Goal: Check status: Check status

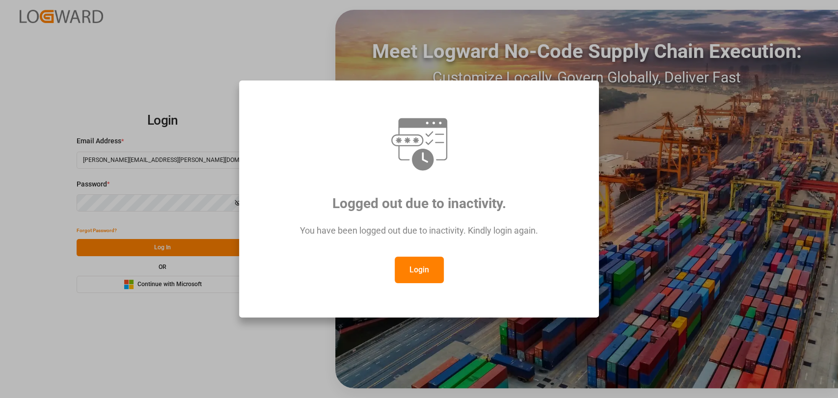
click at [426, 263] on button "Login" at bounding box center [419, 270] width 49 height 27
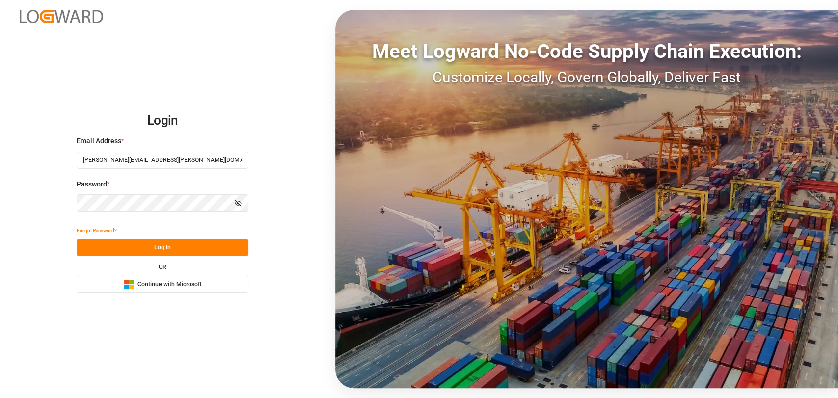
click at [97, 245] on button "Log In" at bounding box center [163, 247] width 172 height 17
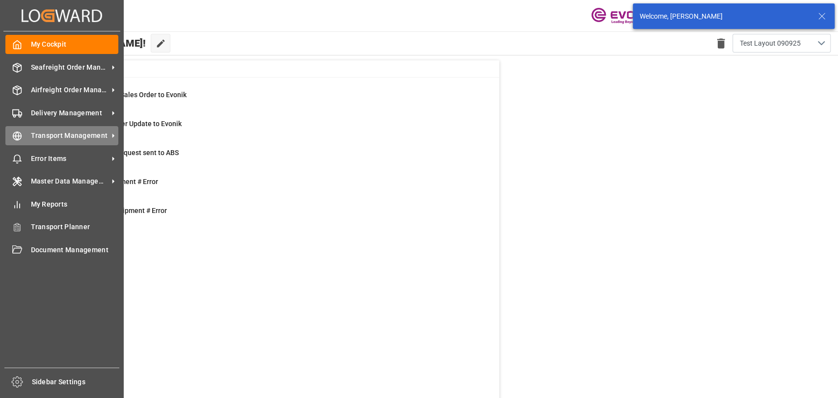
click at [55, 142] on div "Transport Management Transport Management" at bounding box center [61, 135] width 113 height 19
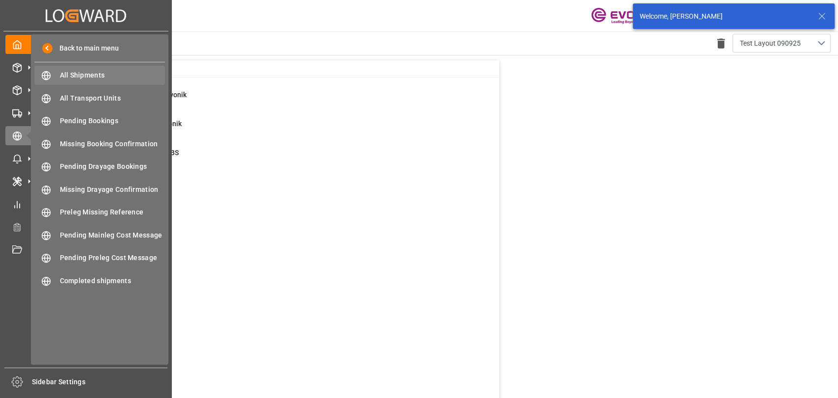
click at [82, 77] on span "All Shipments" at bounding box center [113, 75] width 106 height 10
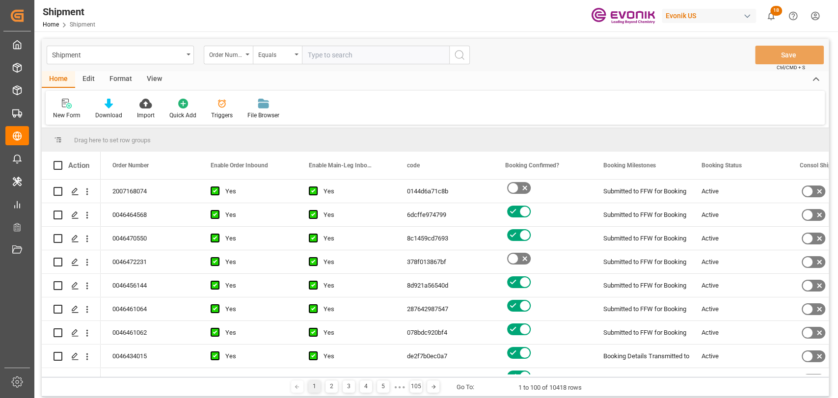
click at [312, 55] on input "text" at bounding box center [375, 55] width 147 height 19
type input "0046460907"
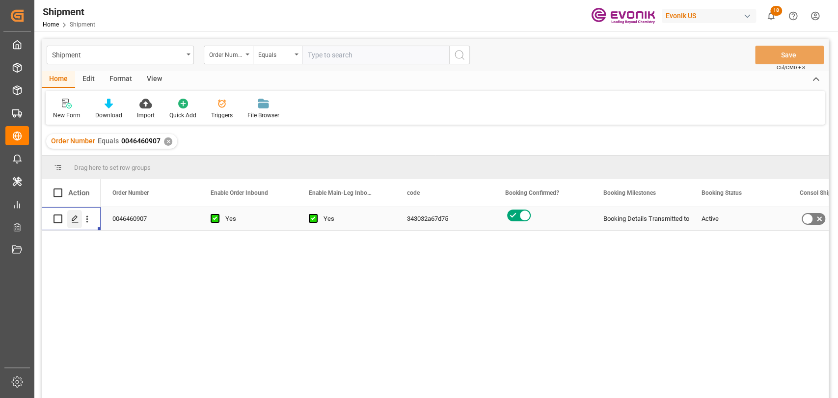
click at [67, 218] on div "Press SPACE to select this row." at bounding box center [74, 219] width 15 height 18
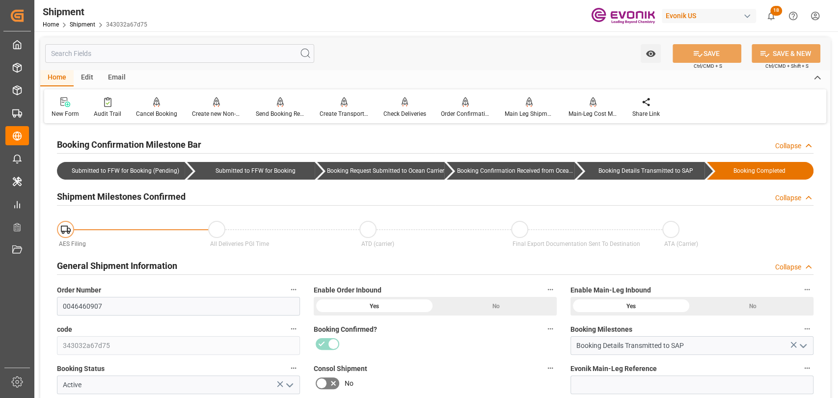
click at [181, 58] on input "text" at bounding box center [179, 53] width 269 height 19
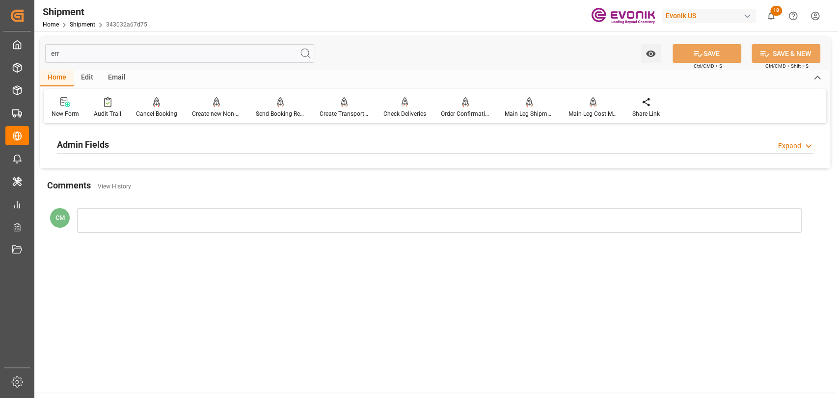
type input "err"
click at [109, 148] on div "Admin Fields Expand" at bounding box center [435, 144] width 757 height 19
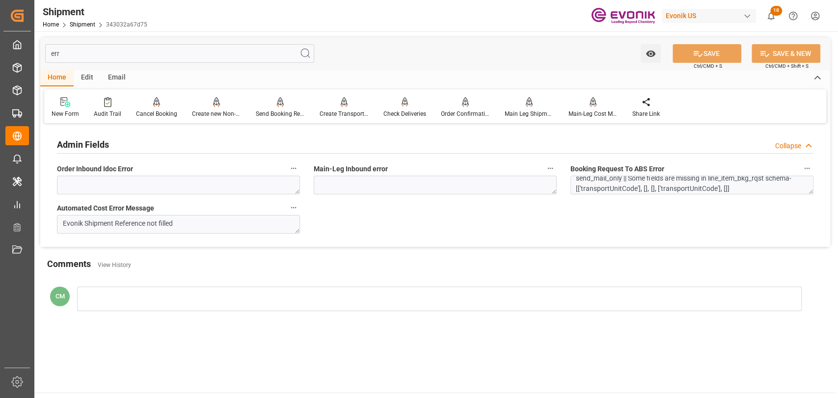
scroll to position [8, 0]
drag, startPoint x: 94, startPoint y: 52, endPoint x: 17, endPoint y: 54, distance: 77.1
click at [17, 54] on div "Created by potrace 1.15, written by [PERSON_NAME] [DATE]-[DATE] Created by potr…" at bounding box center [419, 199] width 838 height 398
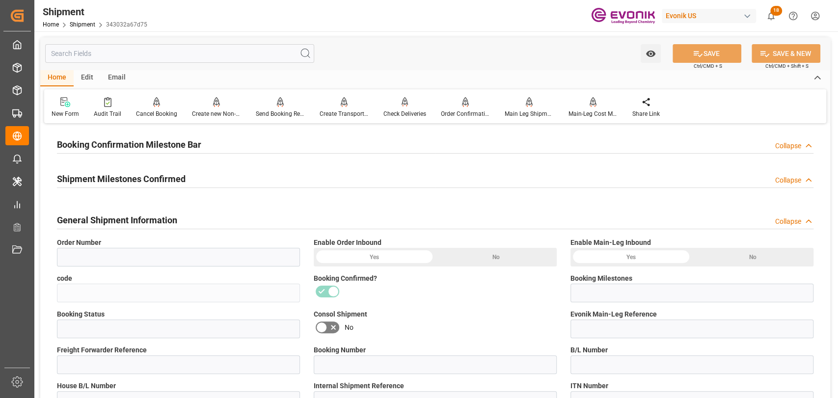
type input "0046460907"
type input "343032a67d75"
type input "Booking Details Transmitted to SAP"
type input "Active"
type input "251005000133"
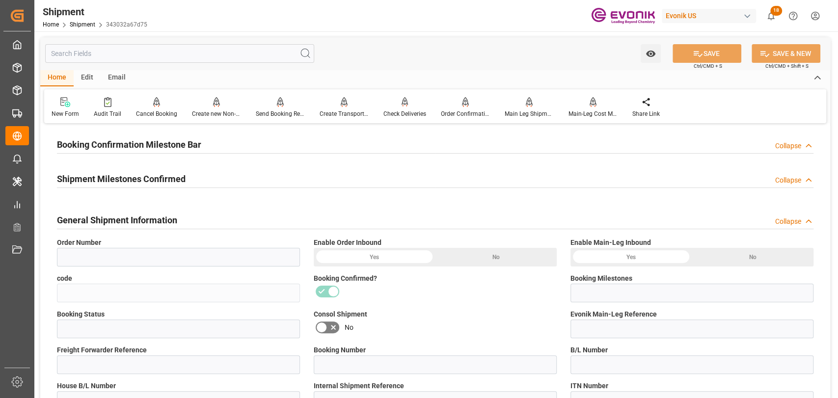
type input "038NY1433347"
type input "MEDUHX376716"
type input "038NY1433347"
type input "D2P"
type input "45"
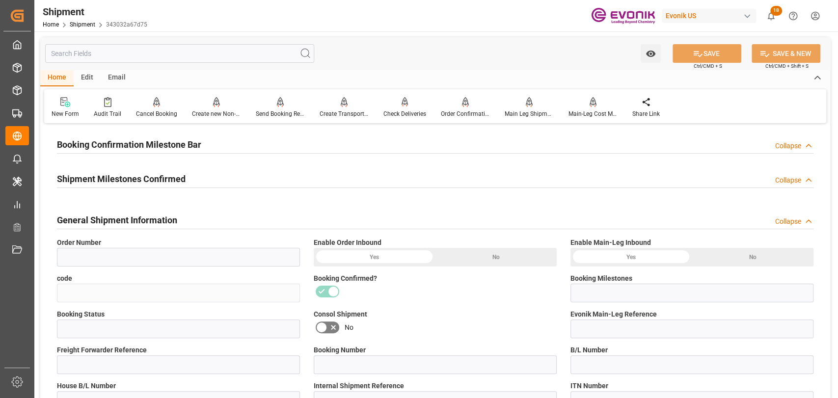
type input "FCL"
type input "0009"
type input "40HC"
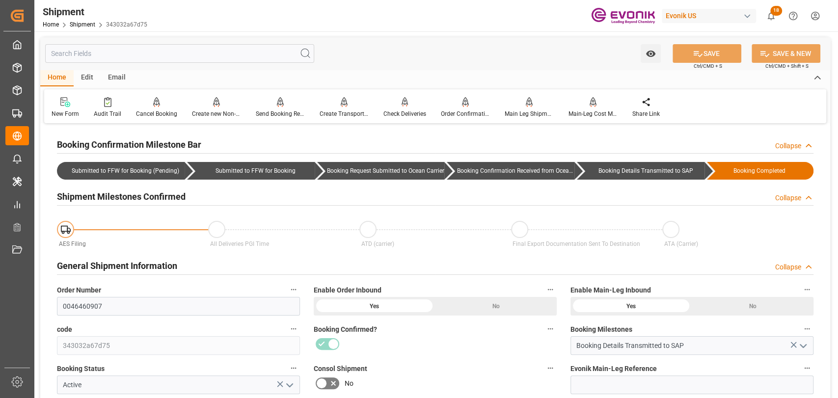
type input "0"
type input "2400"
type input "BG"
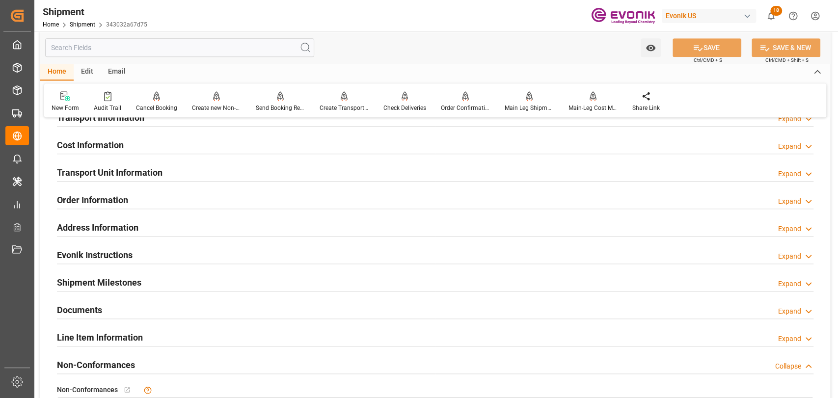
scroll to position [655, 0]
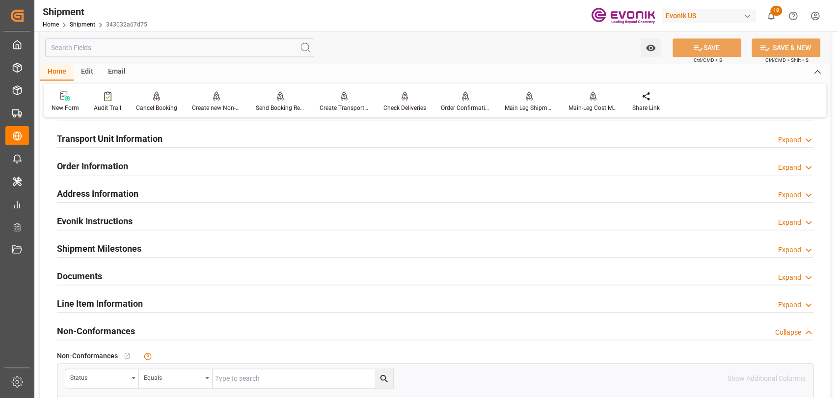
click at [101, 295] on div "Line Item Information" at bounding box center [100, 303] width 86 height 19
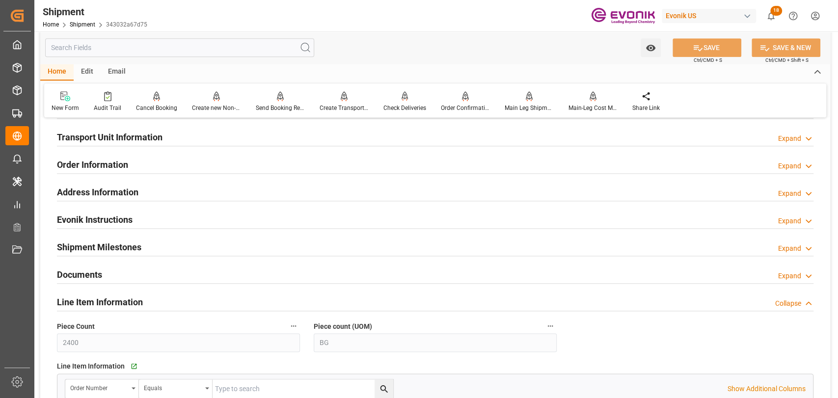
scroll to position [546, 0]
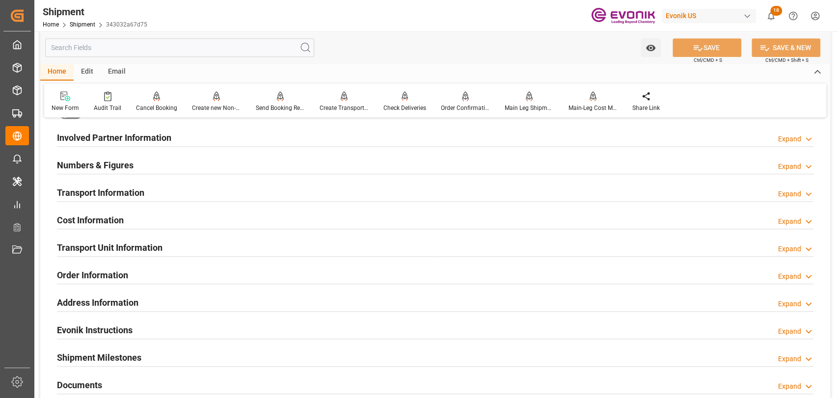
click at [107, 241] on h2 "Transport Unit Information" at bounding box center [110, 247] width 106 height 13
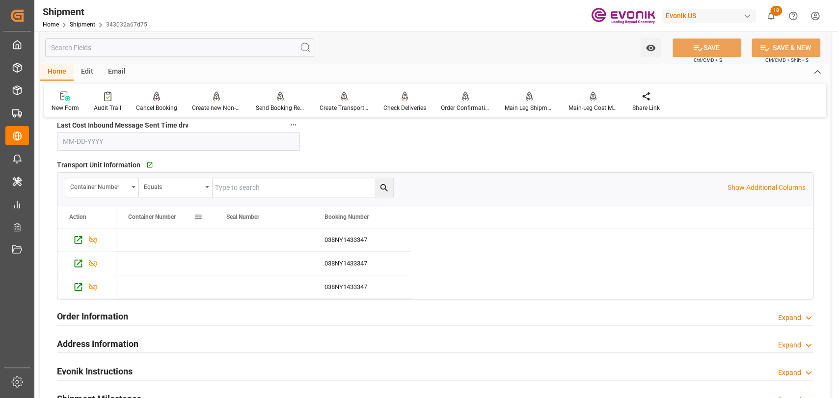
scroll to position [764, 0]
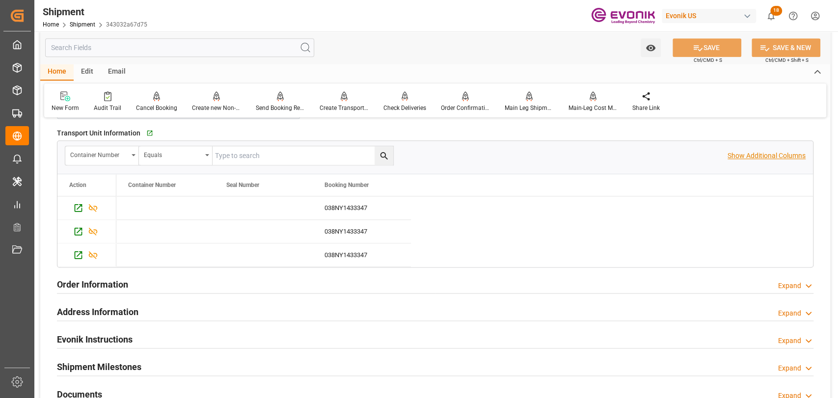
click at [788, 151] on p "Show Additional Columns" at bounding box center [767, 156] width 78 height 10
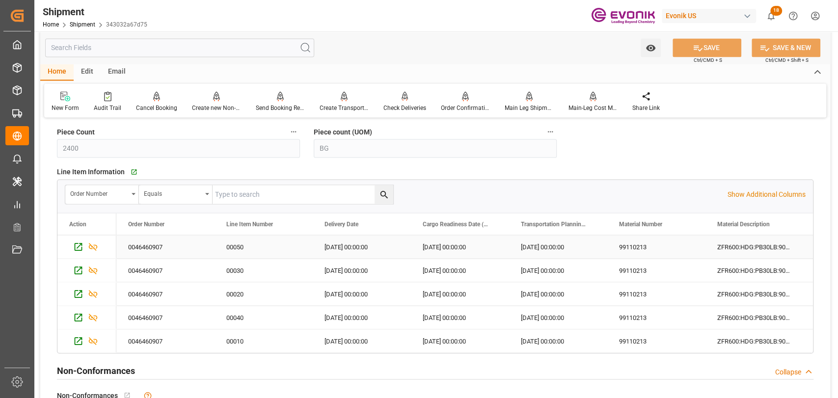
scroll to position [1091, 0]
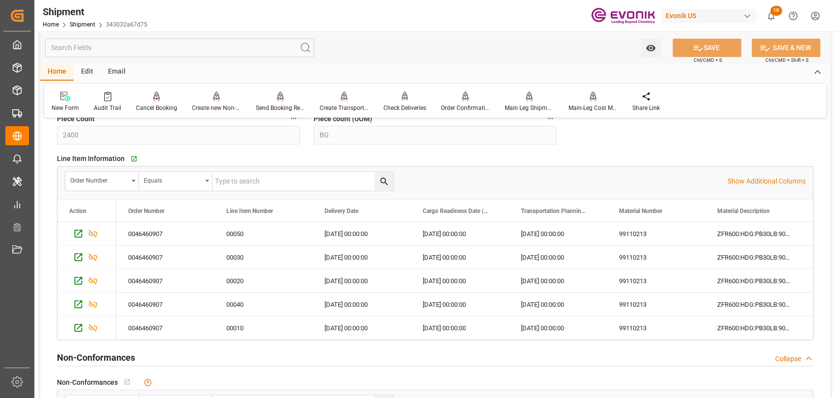
click at [755, 174] on div "Order Number Equals Show Additional Columns" at bounding box center [435, 180] width 756 height 29
drag, startPoint x: 744, startPoint y: 183, endPoint x: 402, endPoint y: 274, distance: 354.1
click at [743, 183] on p "Show Additional Columns" at bounding box center [767, 181] width 78 height 10
click at [346, 254] on div "[DATE] 00:00:00" at bounding box center [362, 257] width 98 height 23
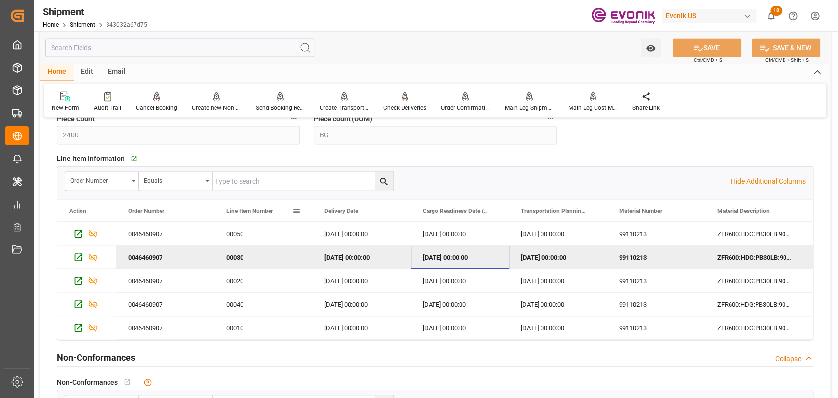
click at [256, 207] on span "Line Item Number" at bounding box center [249, 210] width 47 height 7
click at [255, 209] on span "Line Item Number" at bounding box center [249, 210] width 47 height 7
click at [262, 215] on div "Line Item Number" at bounding box center [259, 211] width 66 height 22
click at [477, 277] on div "[DATE] 00:00:00" at bounding box center [460, 280] width 98 height 23
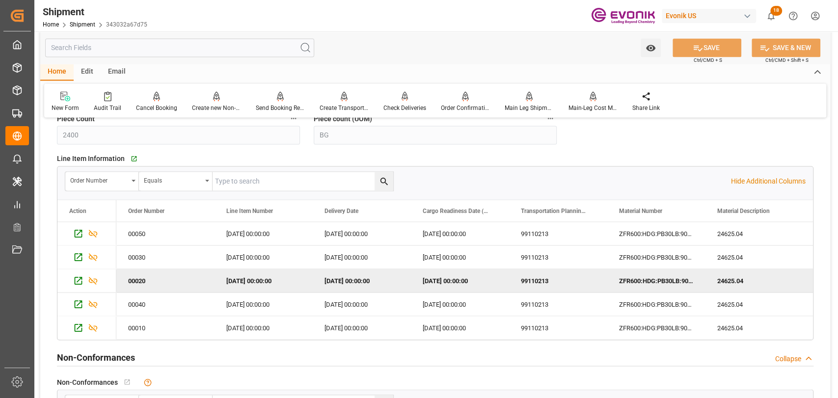
scroll to position [0, 0]
